Goal: Information Seeking & Learning: Learn about a topic

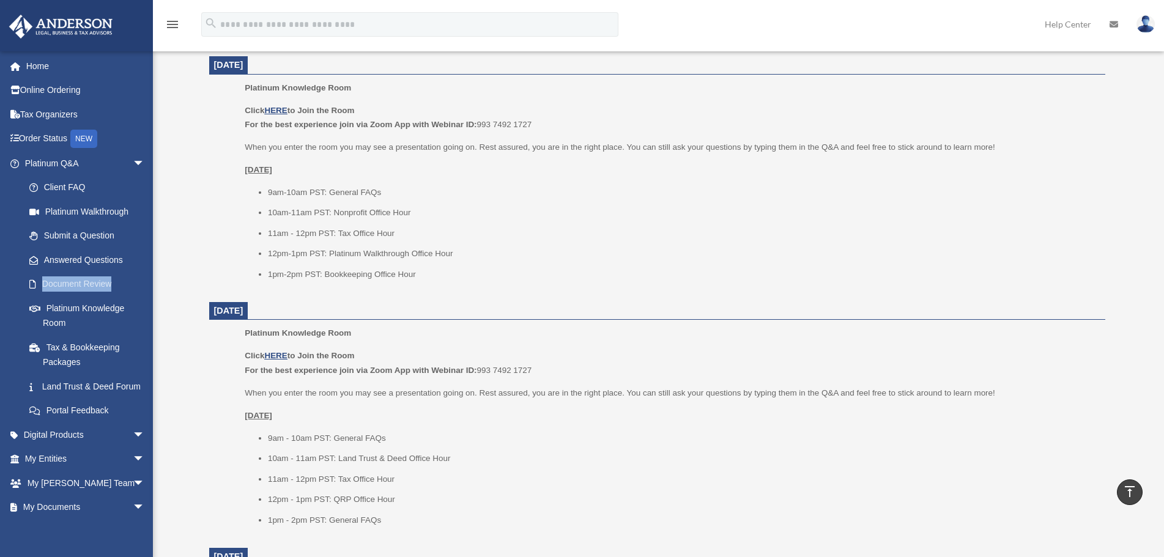
scroll to position [489, 0]
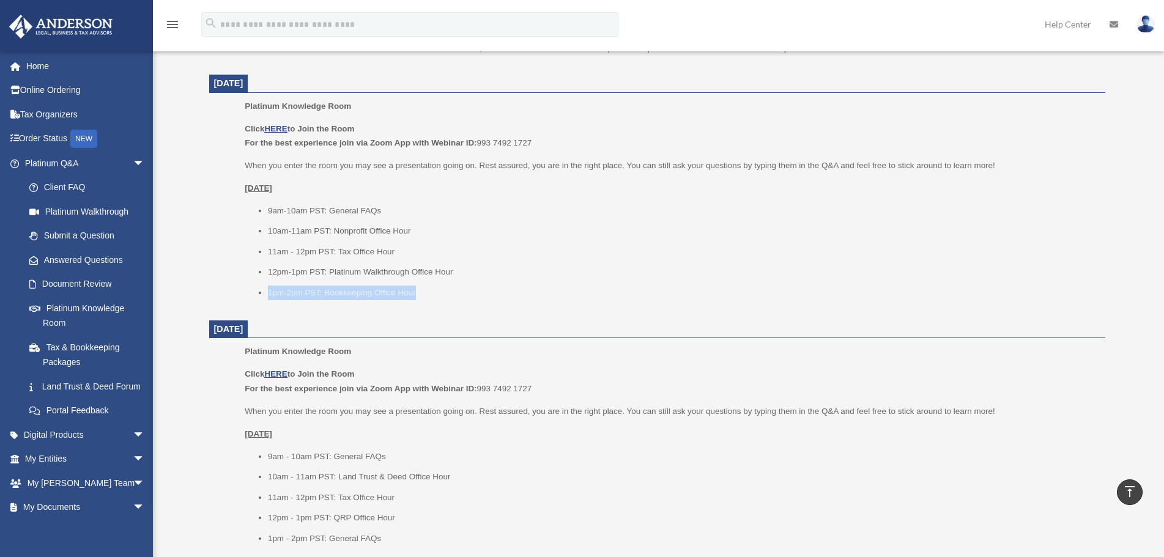
drag, startPoint x: 257, startPoint y: 286, endPoint x: 418, endPoint y: 287, distance: 160.9
click at [418, 287] on ul "9am-10am PST: General FAQs 10am-11am PST: Nonprofit Office Hour 11am - 12pm PST…" at bounding box center [670, 252] width 851 height 97
click at [420, 302] on div "Platinum Knowledge Room Click HERE to Join the Room For the best experience joi…" at bounding box center [670, 203] width 851 height 209
click at [371, 397] on div "Click HERE to Join the Room For the best experience join via Zoom App with Webi…" at bounding box center [670, 456] width 851 height 179
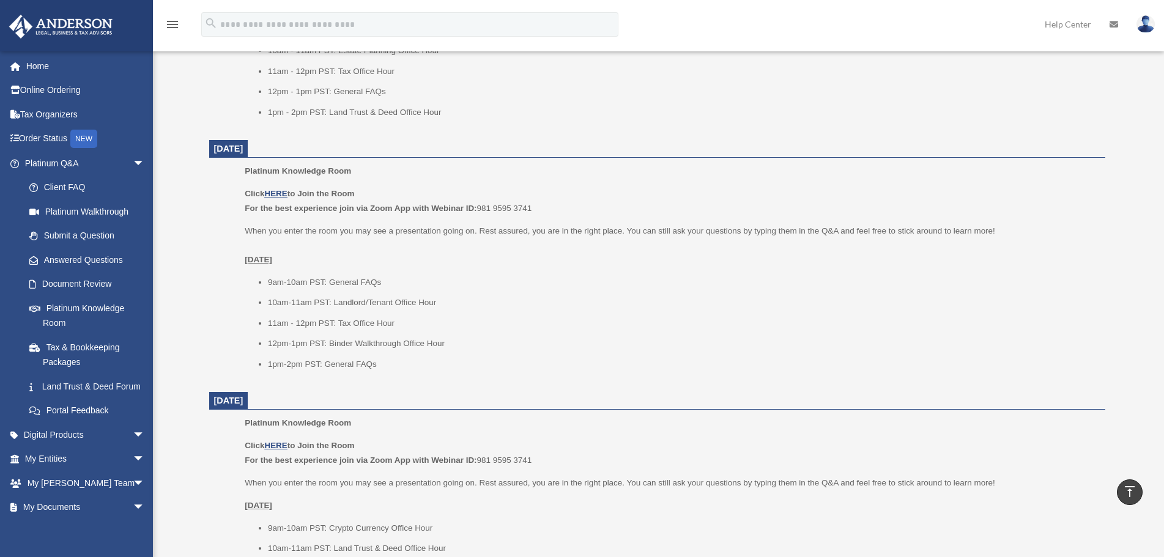
scroll to position [1162, 0]
click at [344, 346] on li "12pm-1pm PST: Binder Walkthrough Office Hour" at bounding box center [682, 343] width 829 height 15
click at [346, 351] on ul "9am-10am PST: General FAQs 10am-11am PST: Landlord/Tenant Office Hour 11am - 12…" at bounding box center [670, 323] width 851 height 97
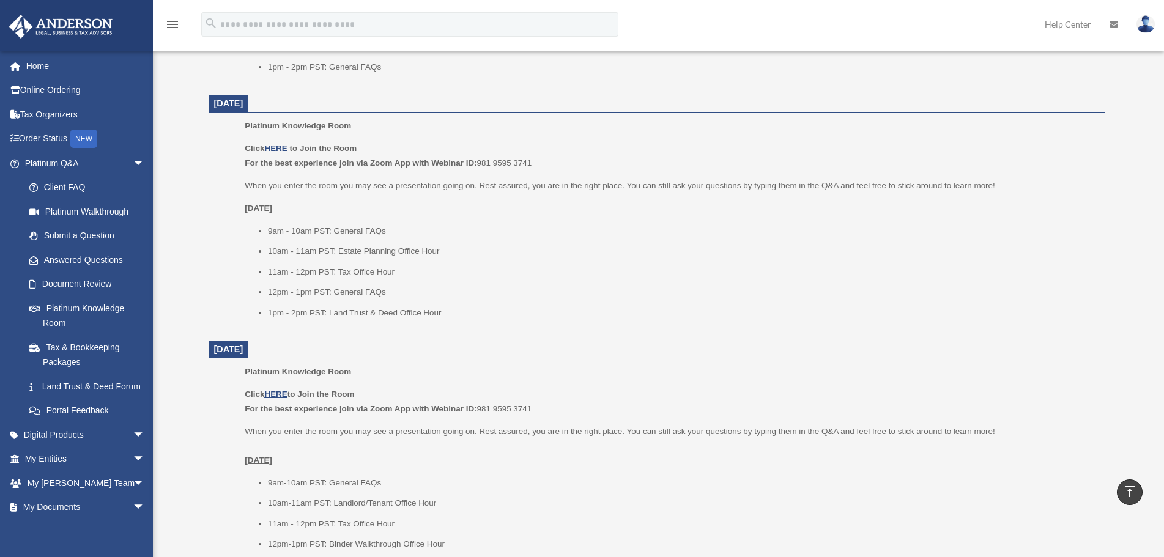
scroll to position [734, 0]
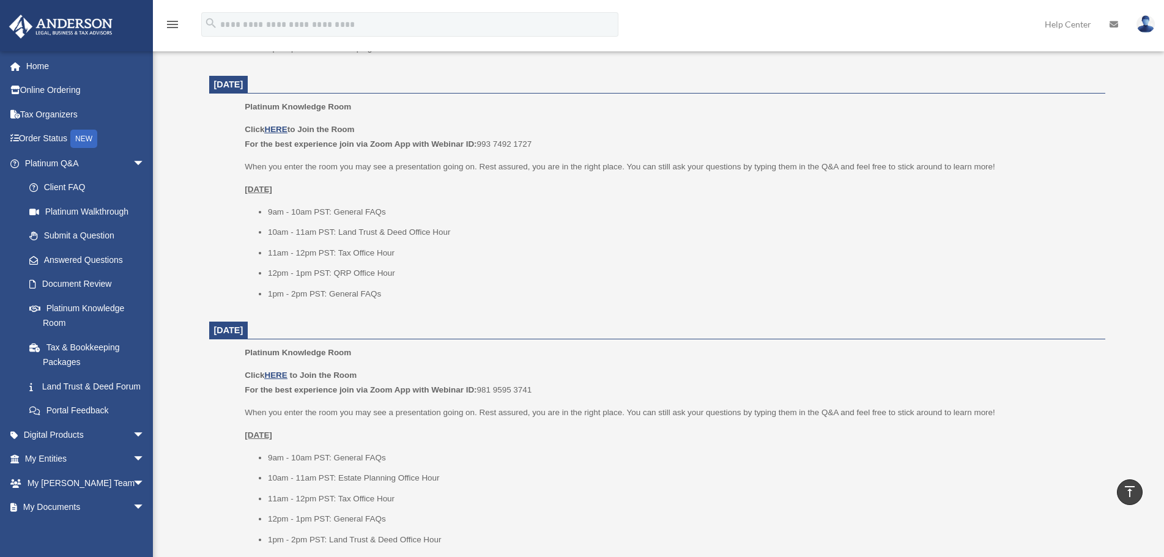
click at [195, 381] on div "Platinum Knowledge Room date_range Published on Last updated July 1, 2025 Novem…" at bounding box center [657, 221] width 933 height 1732
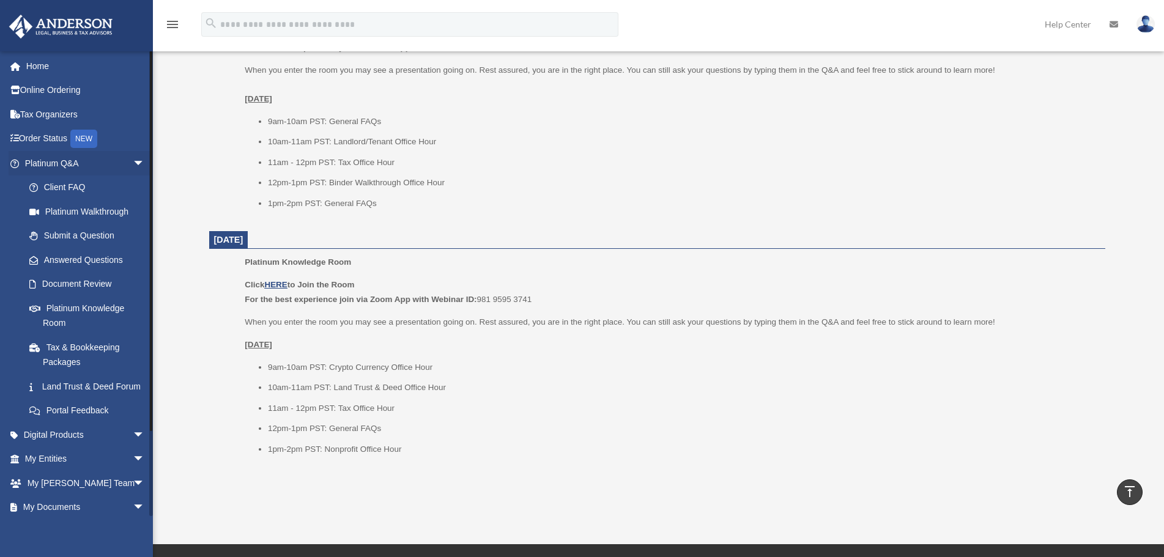
scroll to position [1223, 0]
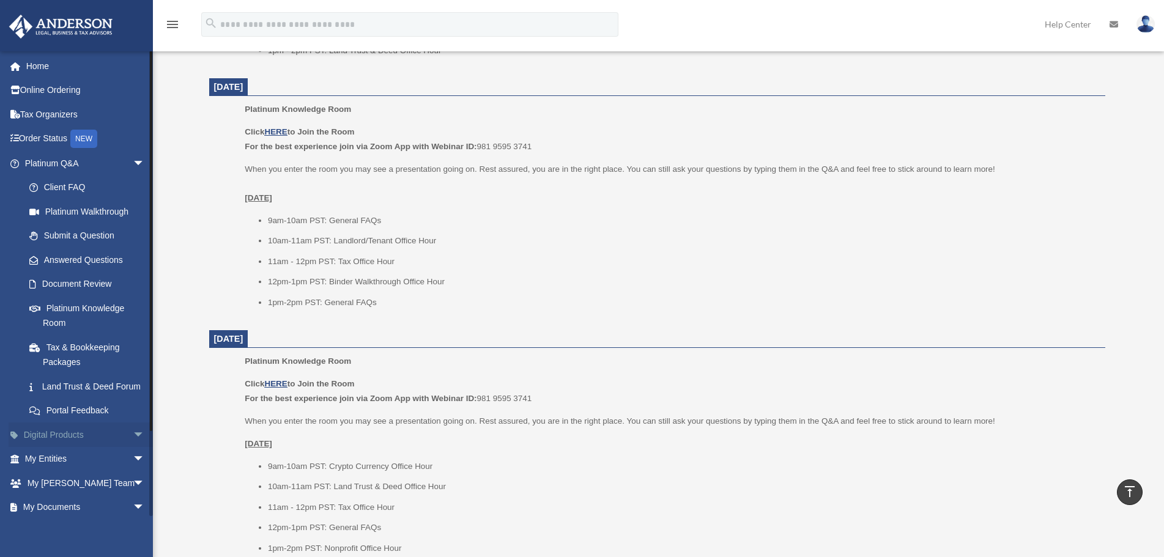
click at [133, 444] on span "arrow_drop_down" at bounding box center [145, 435] width 24 height 25
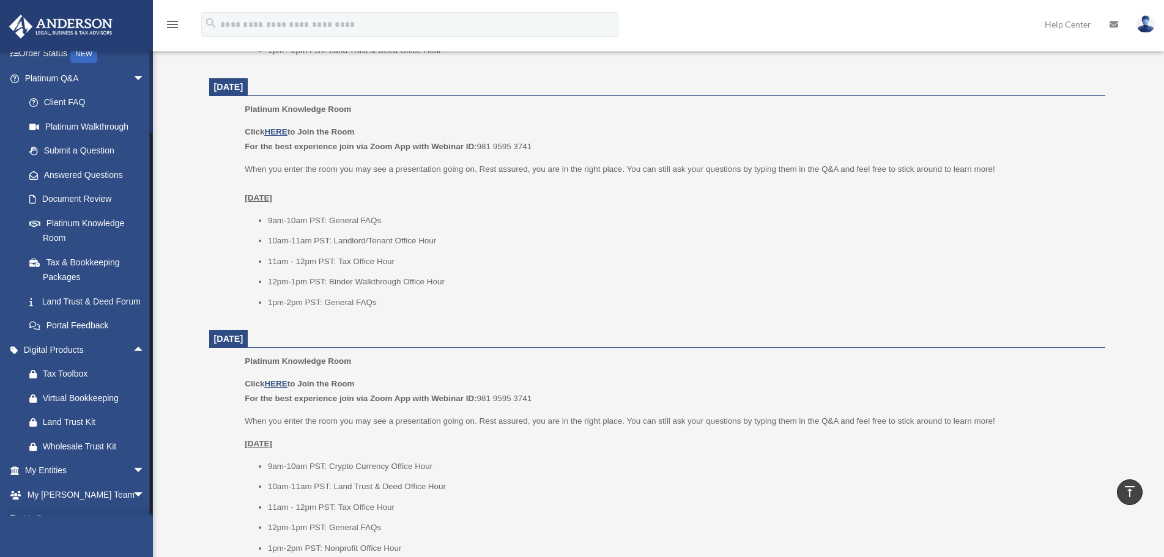
scroll to position [184, 0]
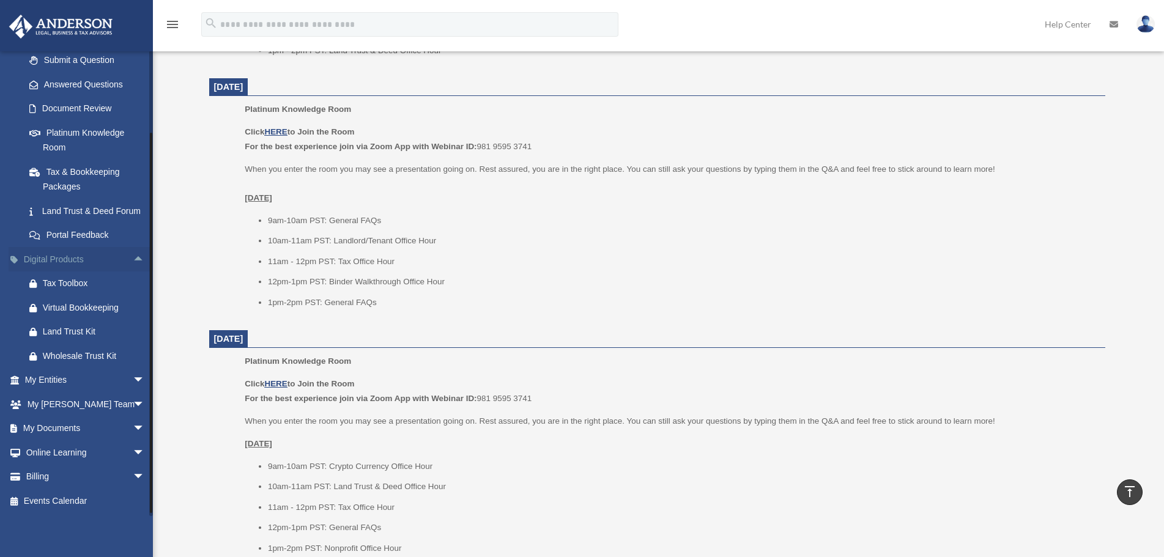
click at [106, 270] on link "Digital Products arrow_drop_up" at bounding box center [86, 259] width 155 height 24
click at [115, 387] on link "My Entities arrow_drop_down" at bounding box center [86, 380] width 155 height 24
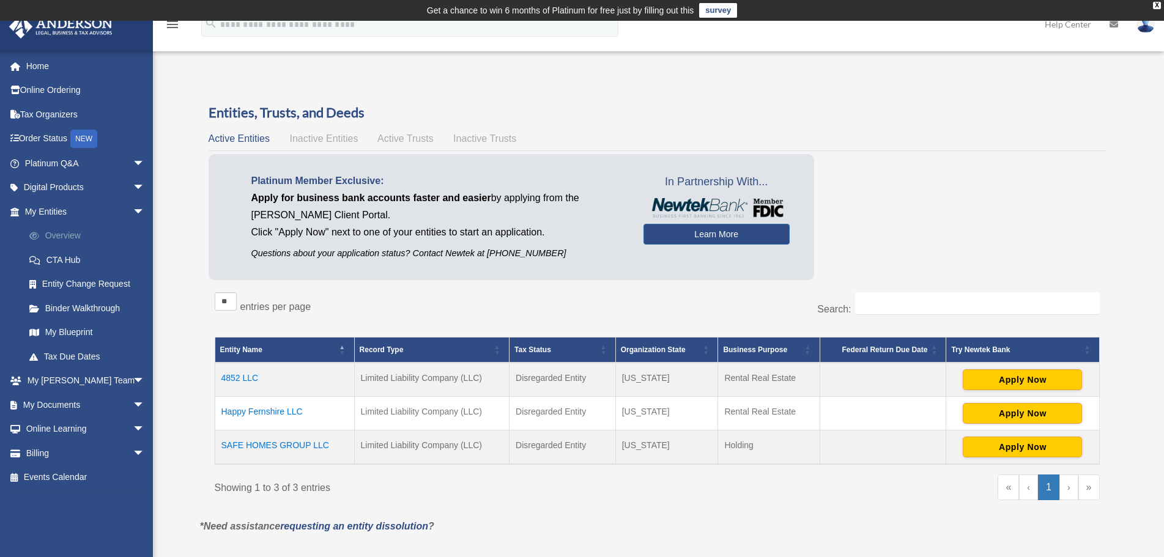
click at [67, 232] on link "Overview" at bounding box center [90, 236] width 146 height 24
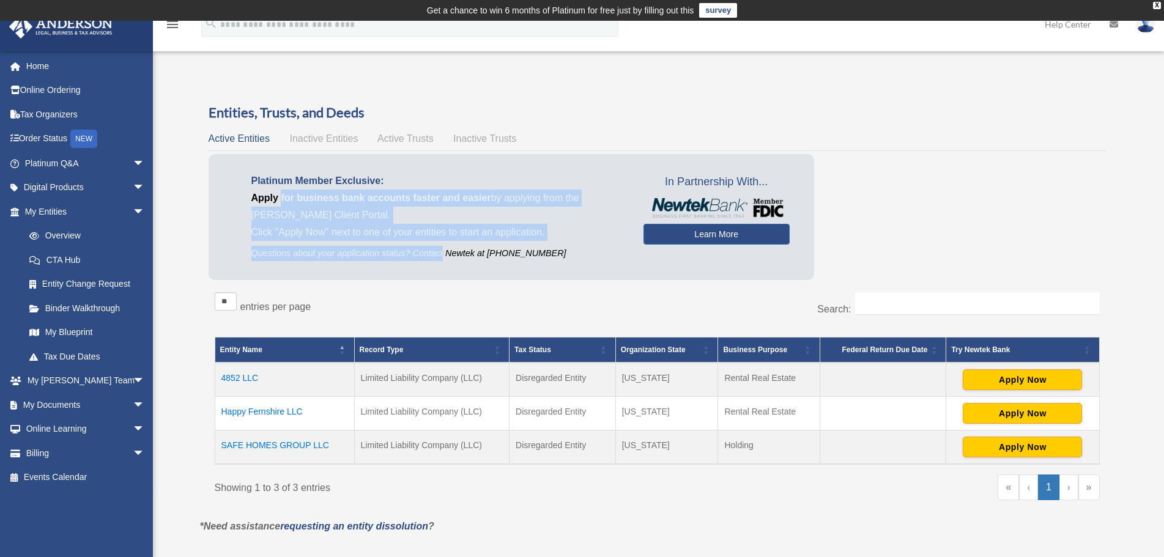
drag, startPoint x: 283, startPoint y: 196, endPoint x: 442, endPoint y: 246, distance: 167.4
click at [442, 246] on div "Platinum Member Exclusive: Apply for business bank accounts faster and easier b…" at bounding box center [438, 217] width 410 height 89
click at [442, 246] on p "Questions about your application status? Contact Newtek at [PHONE_NUMBER]" at bounding box center [438, 253] width 374 height 15
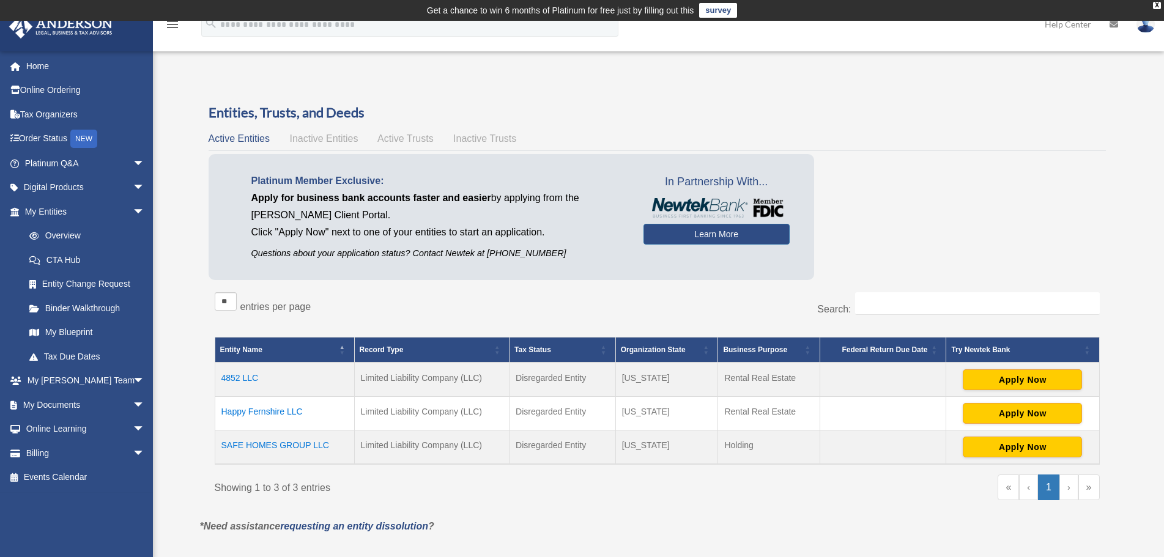
click at [305, 234] on p "Click "Apply Now" next to one of your entities to start an application." at bounding box center [438, 232] width 374 height 17
click at [420, 204] on p "Apply for business bank accounts faster and easier by applying from the [PERSON…" at bounding box center [438, 207] width 374 height 34
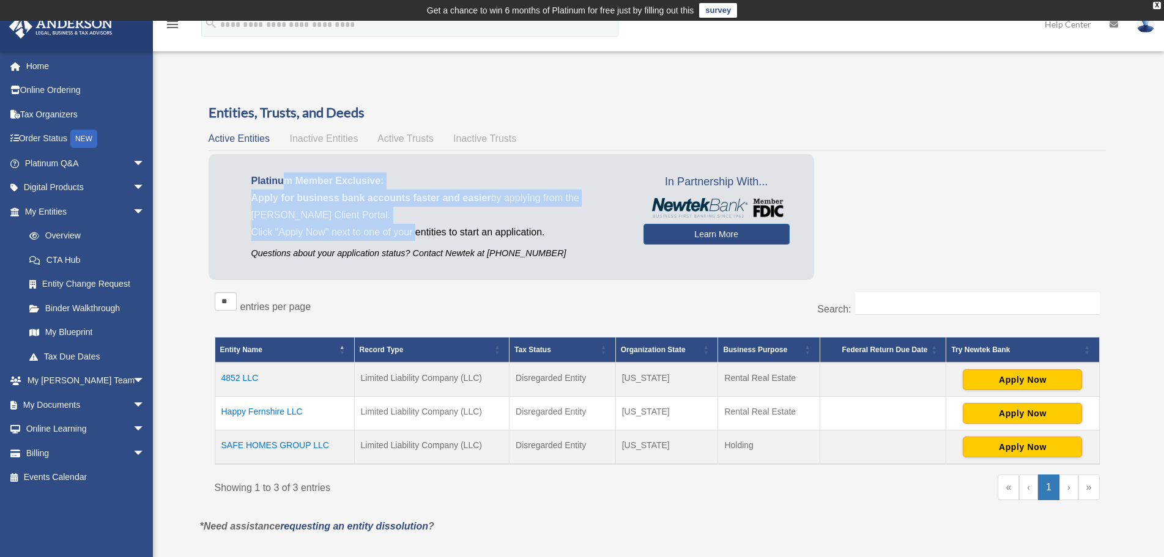
drag, startPoint x: 285, startPoint y: 183, endPoint x: 414, endPoint y: 236, distance: 139.4
click at [414, 236] on div "Platinum Member Exclusive: Apply for business bank accounts faster and easier b…" at bounding box center [438, 217] width 410 height 89
click at [414, 236] on p "Click "Apply Now" next to one of your entities to start an application." at bounding box center [438, 232] width 374 height 17
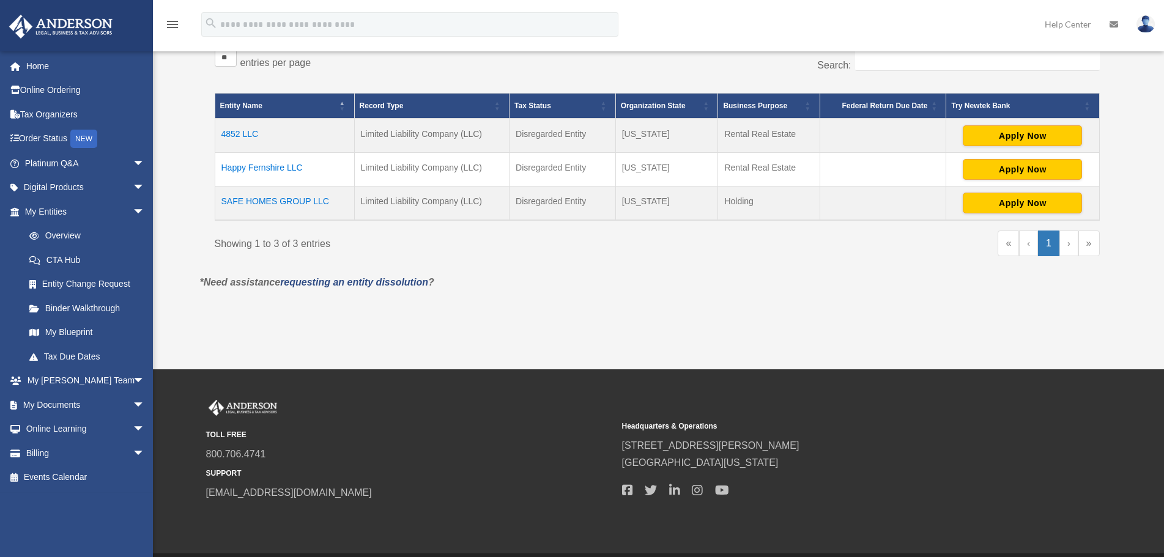
scroll to position [286, 0]
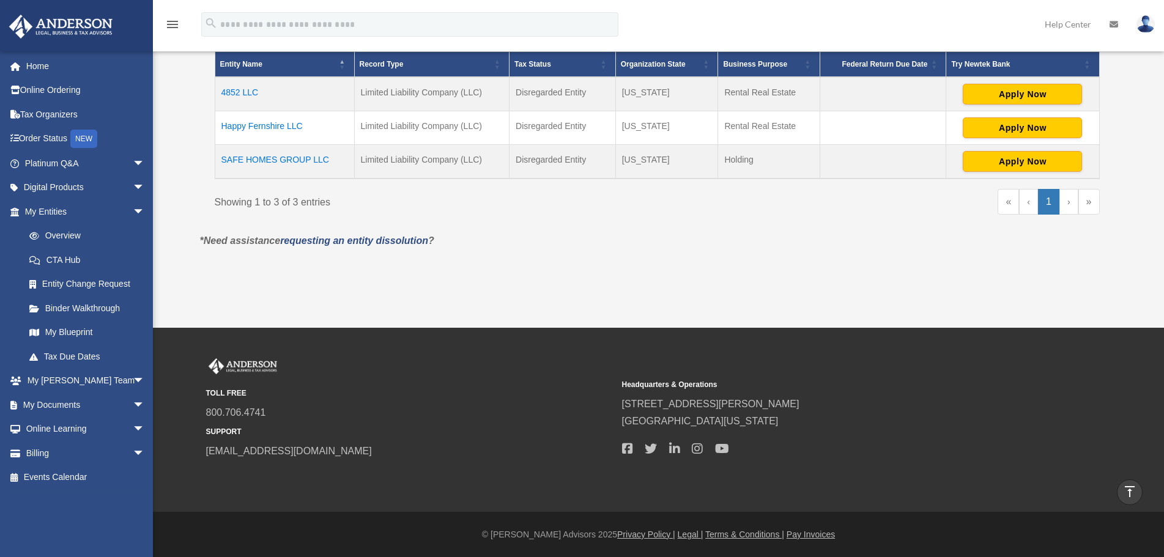
click at [368, 301] on div "Overview plcd.poling@gmail.com Sign Out plcd.poling@gmail.com Home Online Order…" at bounding box center [582, 31] width 1164 height 593
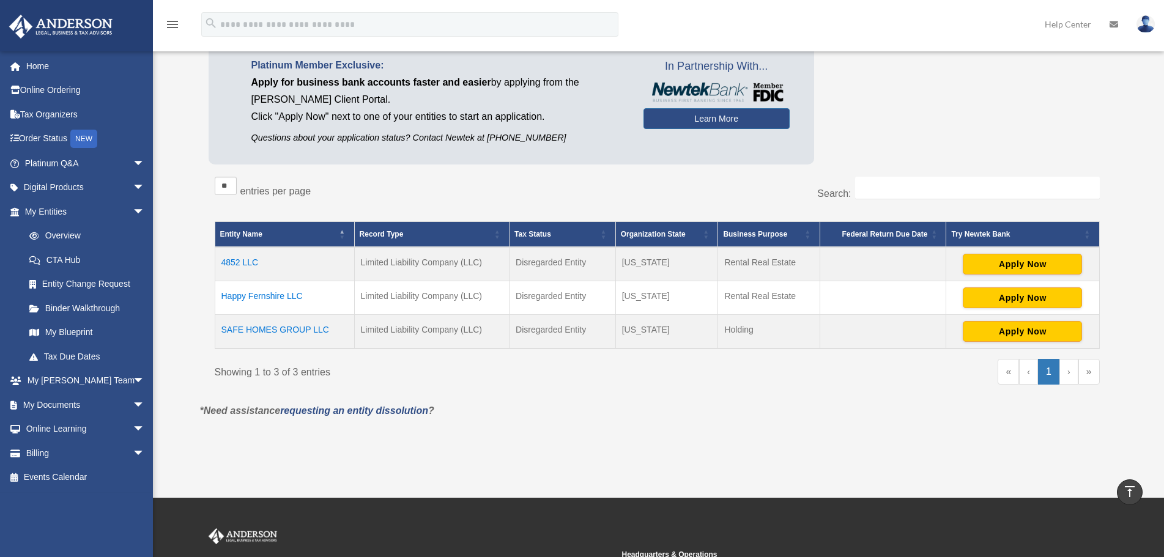
scroll to position [102, 0]
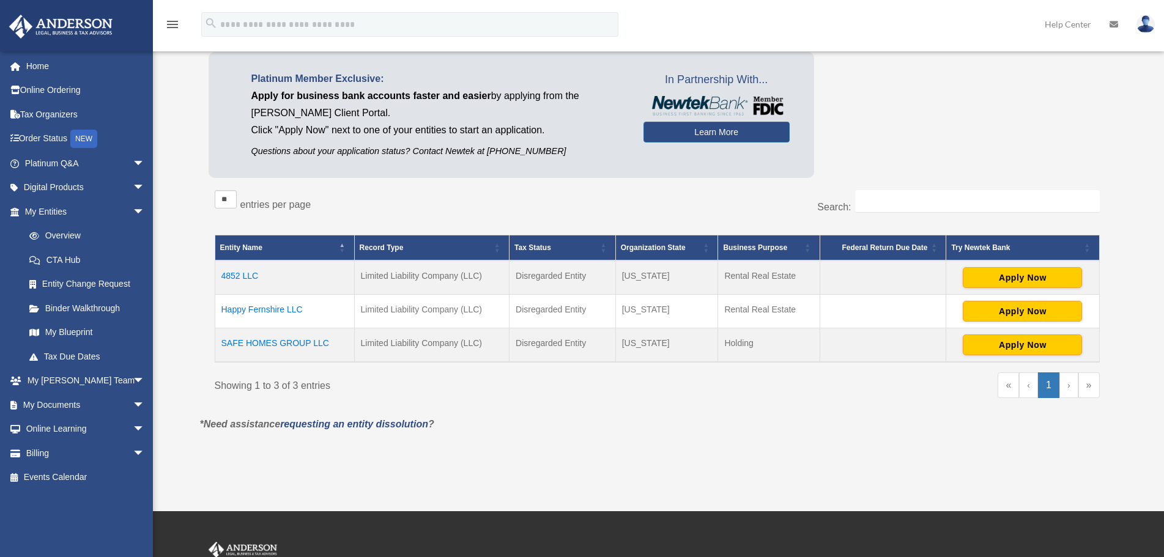
drag, startPoint x: 705, startPoint y: 335, endPoint x: 612, endPoint y: 348, distance: 93.9
click at [612, 348] on tr "SAFE HOMES GROUP LLC Limited Liability Company (LLC) Disregarded Entity Wyoming…" at bounding box center [657, 345] width 885 height 34
click at [612, 348] on td "Disregarded Entity" at bounding box center [563, 345] width 106 height 34
drag, startPoint x: 653, startPoint y: 302, endPoint x: 617, endPoint y: 309, distance: 36.8
click at [617, 309] on td "Oregon" at bounding box center [666, 312] width 103 height 34
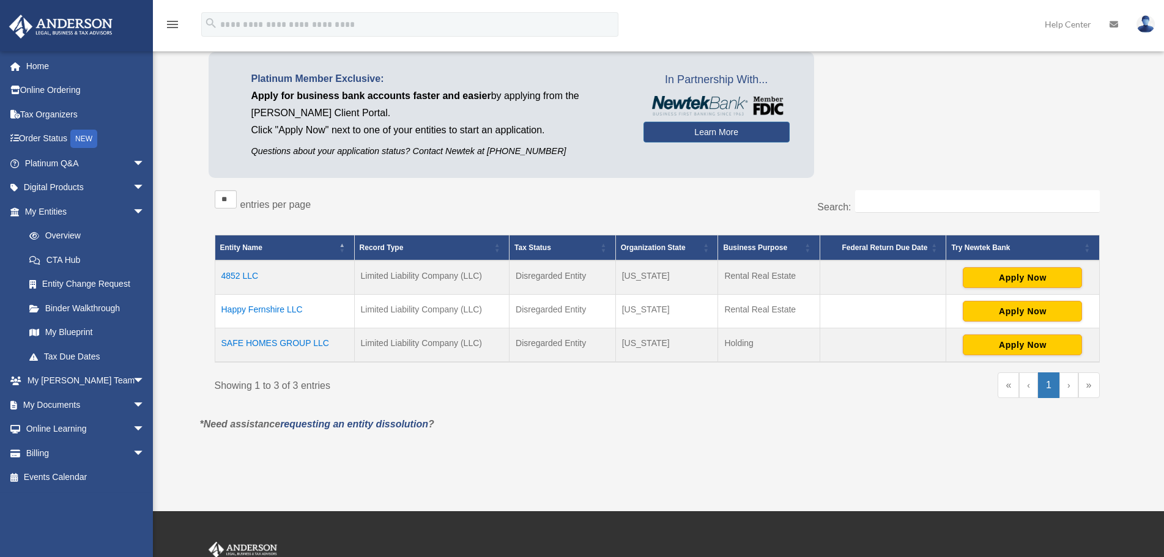
click at [647, 275] on td "Nevada" at bounding box center [666, 278] width 103 height 34
drag, startPoint x: 659, startPoint y: 273, endPoint x: 614, endPoint y: 282, distance: 46.1
click at [614, 282] on tr "4852 LLC Limited Liability Company (LLC) Disregarded Entity Nevada Rental Real …" at bounding box center [657, 278] width 885 height 34
click at [614, 282] on td "Disregarded Entity" at bounding box center [563, 278] width 106 height 34
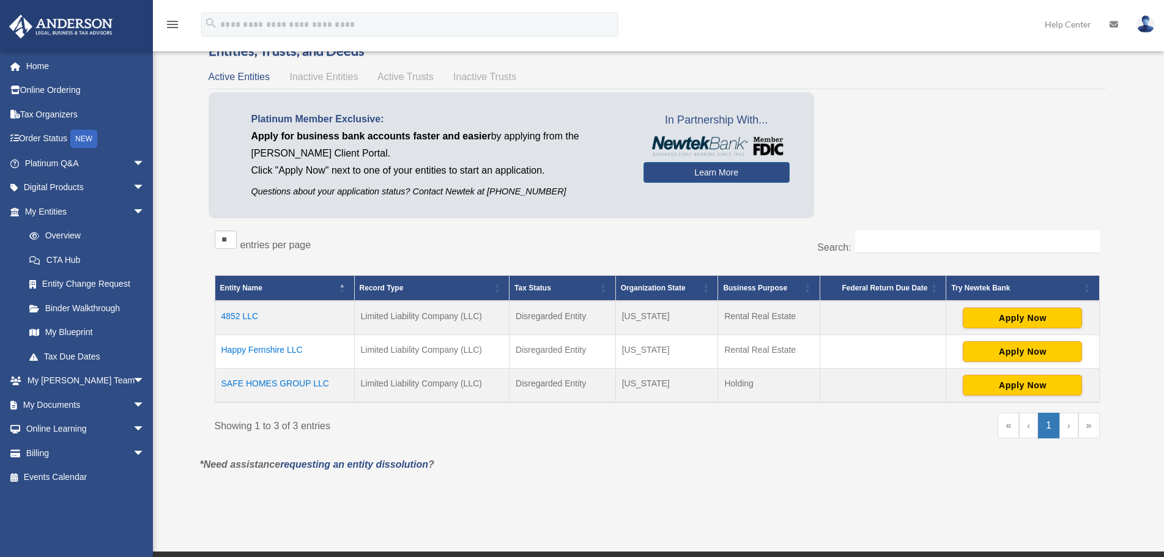
scroll to position [41, 0]
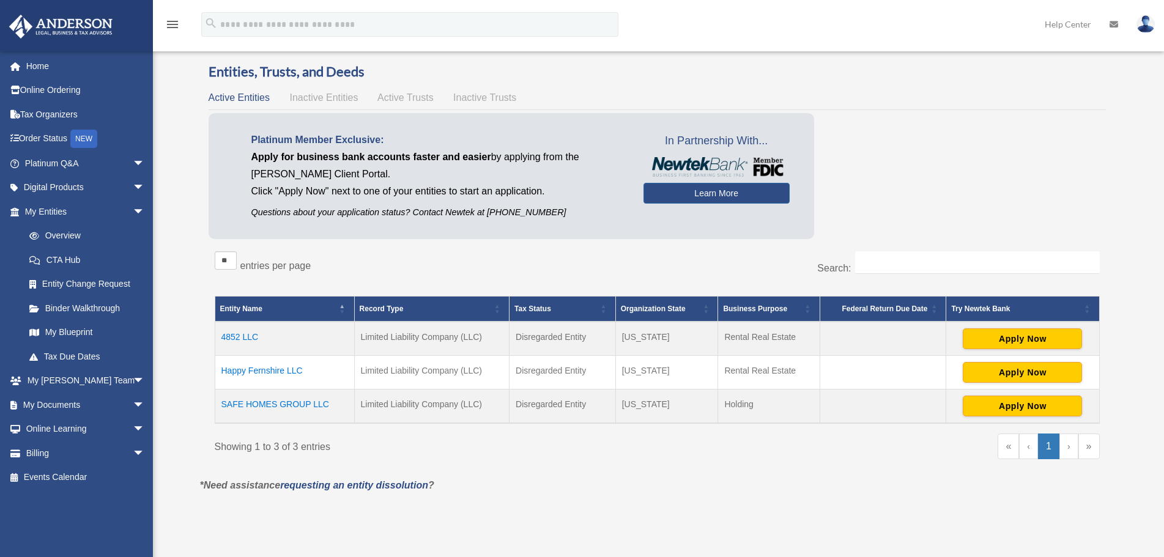
click at [180, 264] on div "Overview plcd.poling@gmail.com Sign Out plcd.poling@gmail.com Home Online Order…" at bounding box center [582, 276] width 1164 height 500
click at [110, 308] on link "Binder Walkthrough" at bounding box center [90, 308] width 146 height 24
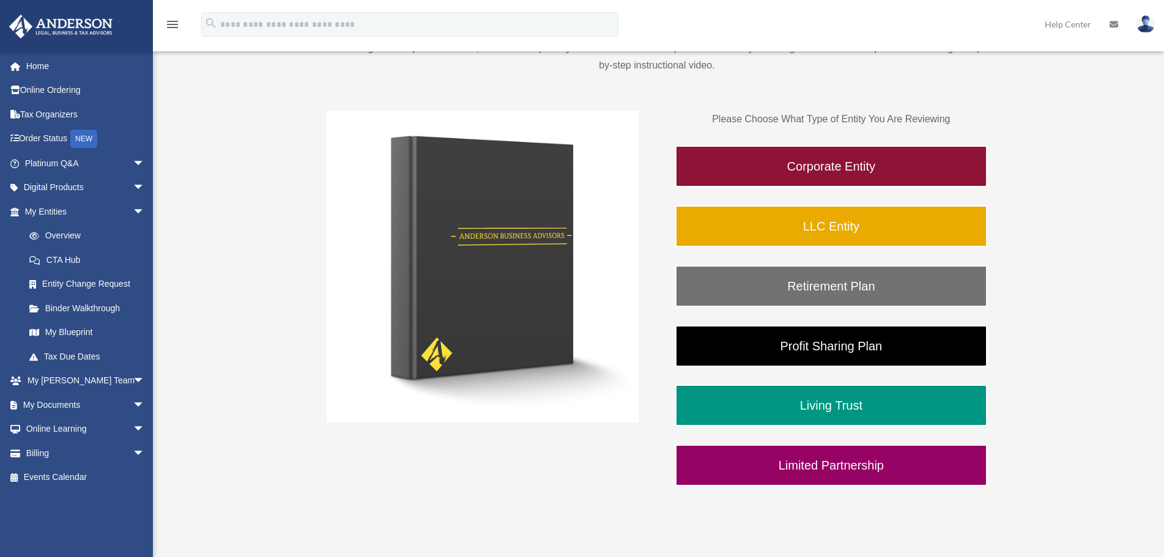
scroll to position [184, 0]
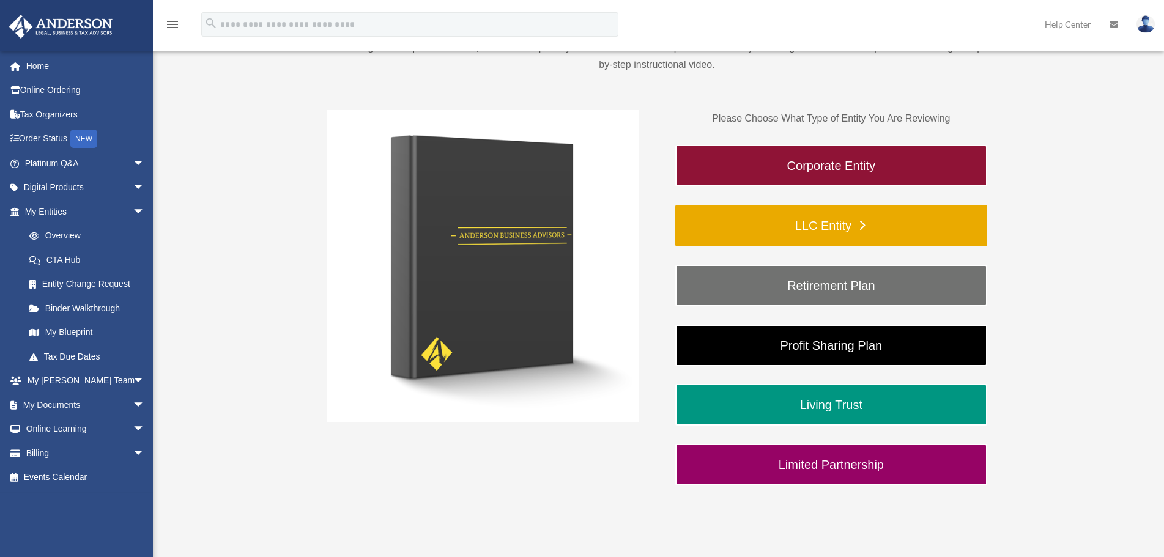
click at [793, 228] on link "LLC Entity" at bounding box center [831, 226] width 312 height 42
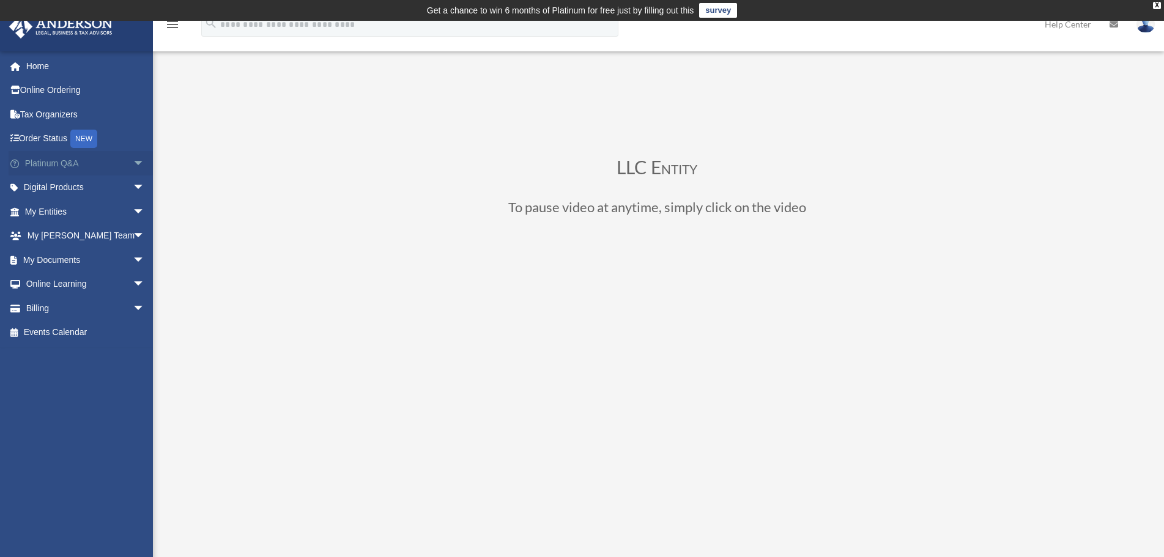
click at [87, 167] on link "Platinum Q&A arrow_drop_down" at bounding box center [86, 163] width 155 height 24
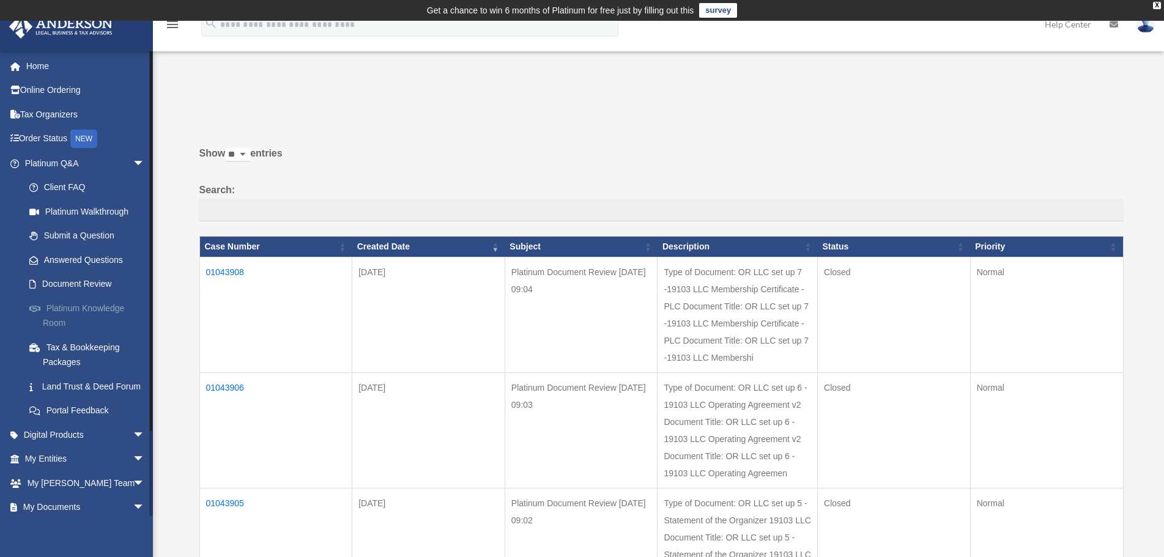
click at [112, 309] on link "Platinum Knowledge Room" at bounding box center [90, 315] width 146 height 39
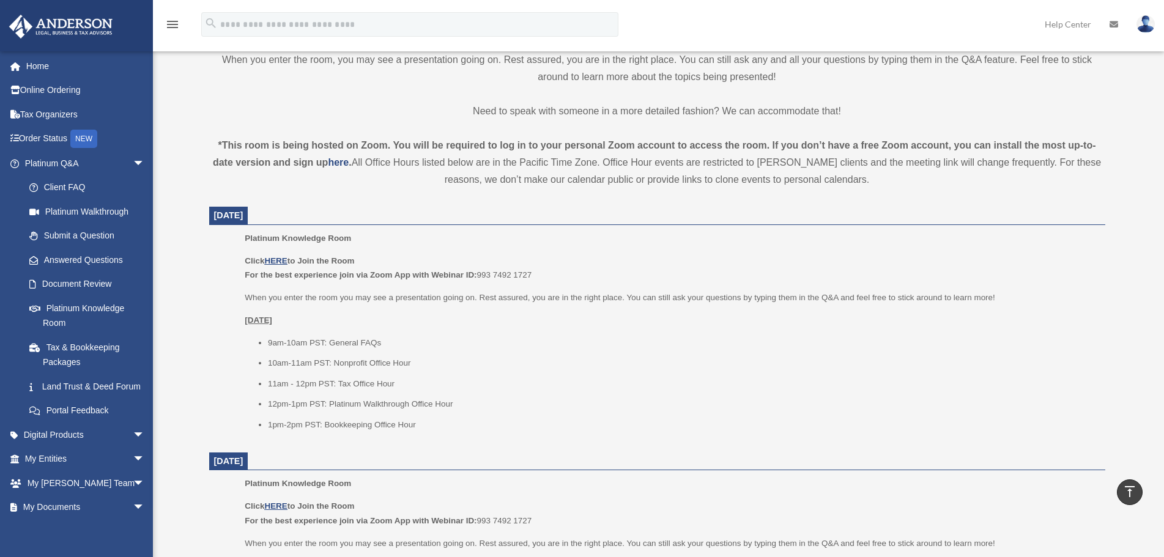
scroll to position [387, 0]
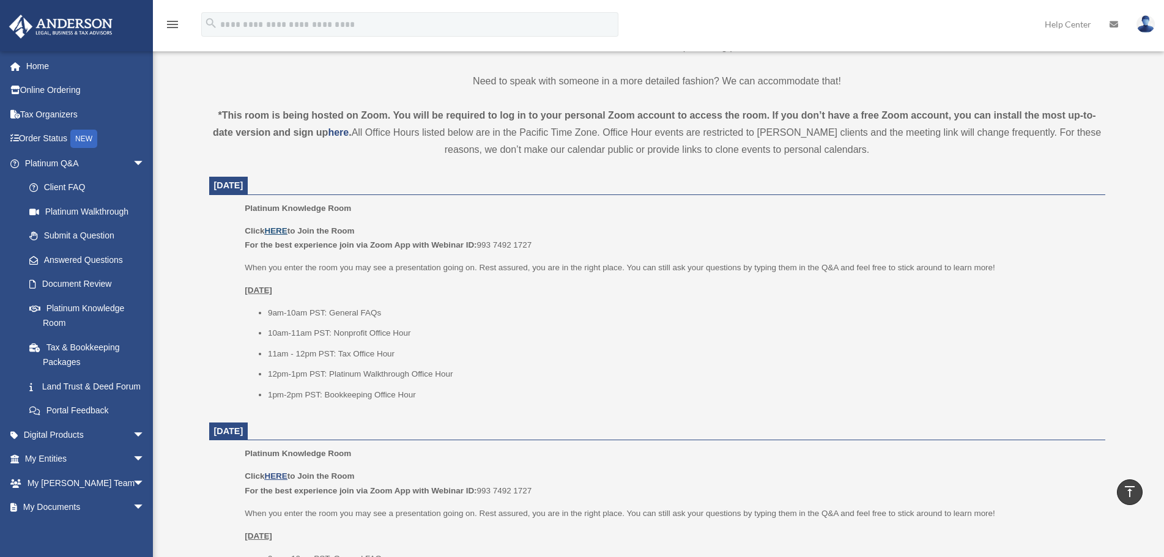
click at [278, 232] on u "HERE" at bounding box center [275, 230] width 23 height 9
